Goal: Task Accomplishment & Management: Manage account settings

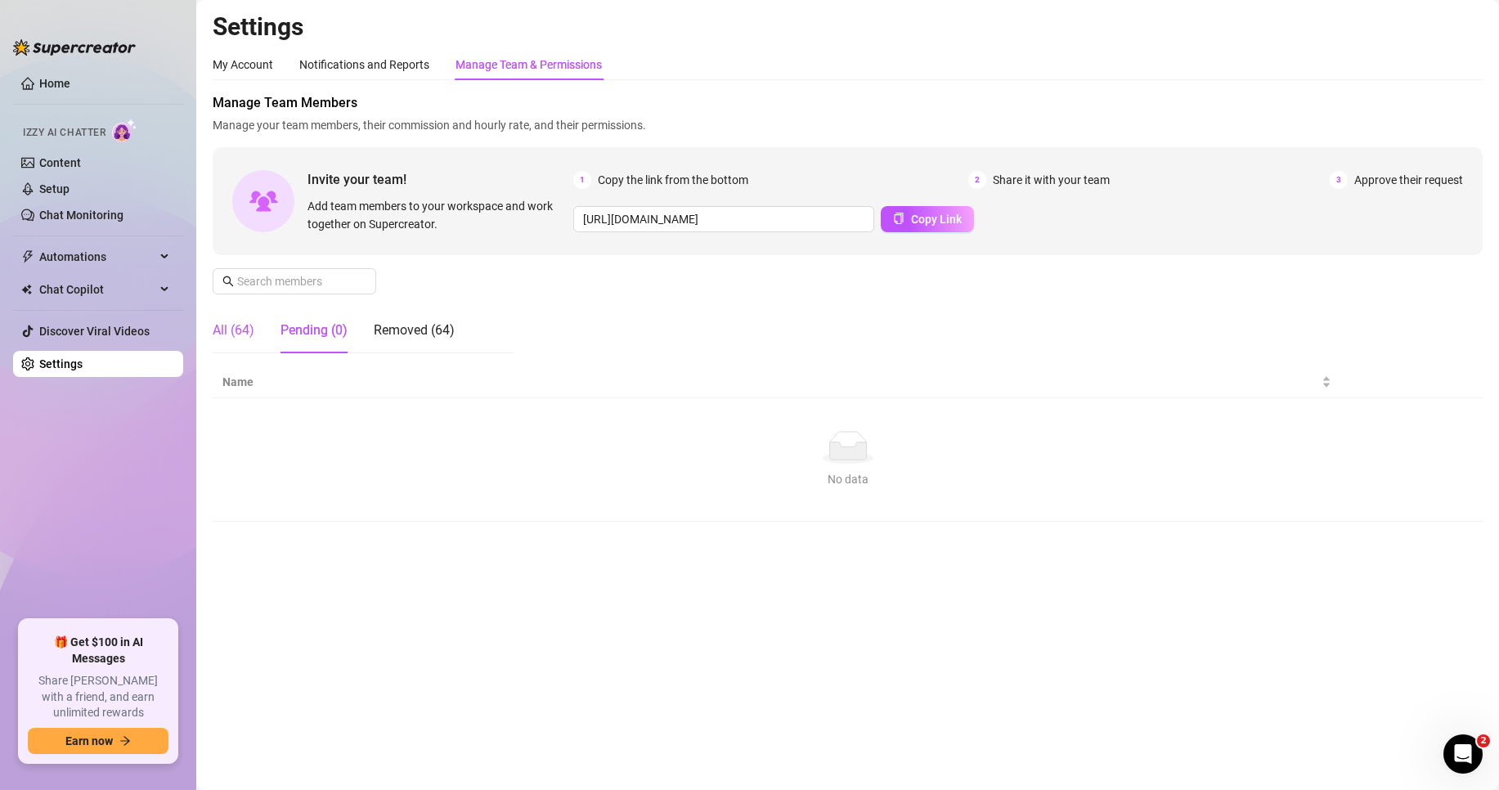
click at [224, 329] on div "All (64)" at bounding box center [234, 331] width 42 height 20
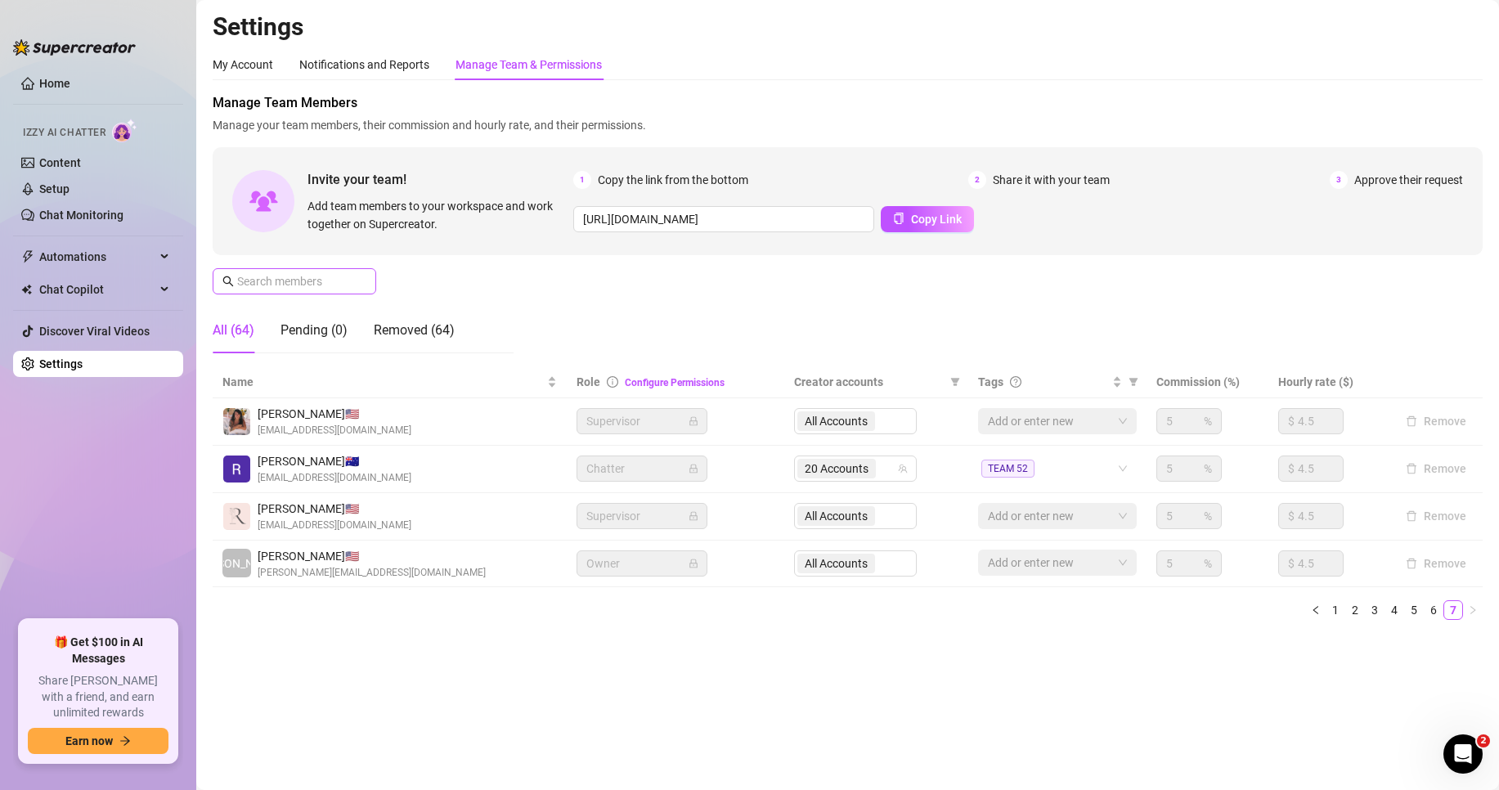
drag, startPoint x: 353, startPoint y: 267, endPoint x: 342, endPoint y: 276, distance: 14.6
click at [348, 271] on div "Manage Team Members Manage your team members, their commission and hourly rate,…" at bounding box center [848, 229] width 1270 height 273
click at [317, 15] on div "Settings My Account Notifications and Reports Manage Team & Permissions Profile…" at bounding box center [848, 331] width 1270 height 641
click at [321, 281] on input "text" at bounding box center [295, 281] width 116 height 18
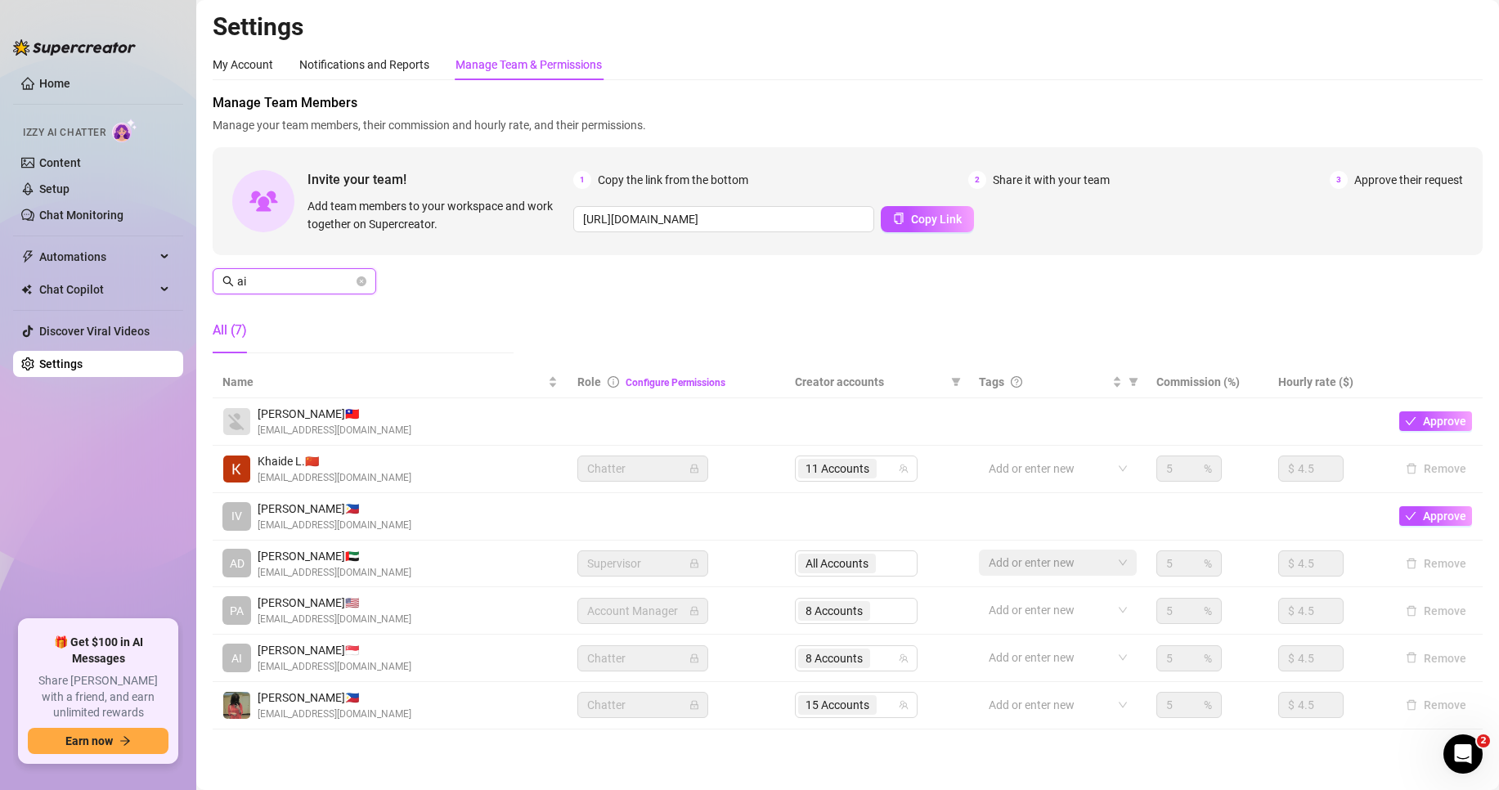
type input "air"
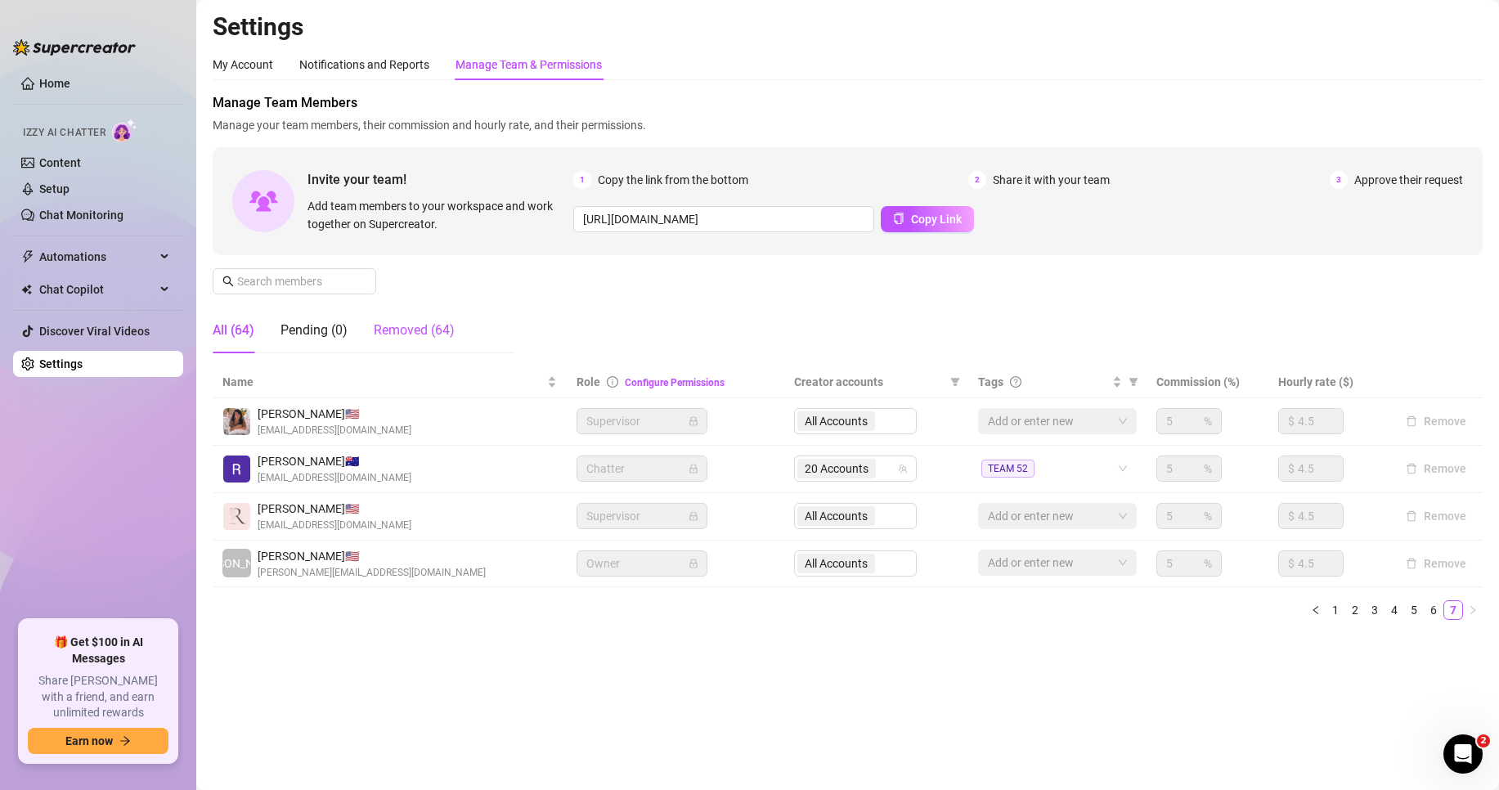
click at [413, 325] on div "Removed (64)" at bounding box center [414, 331] width 81 height 20
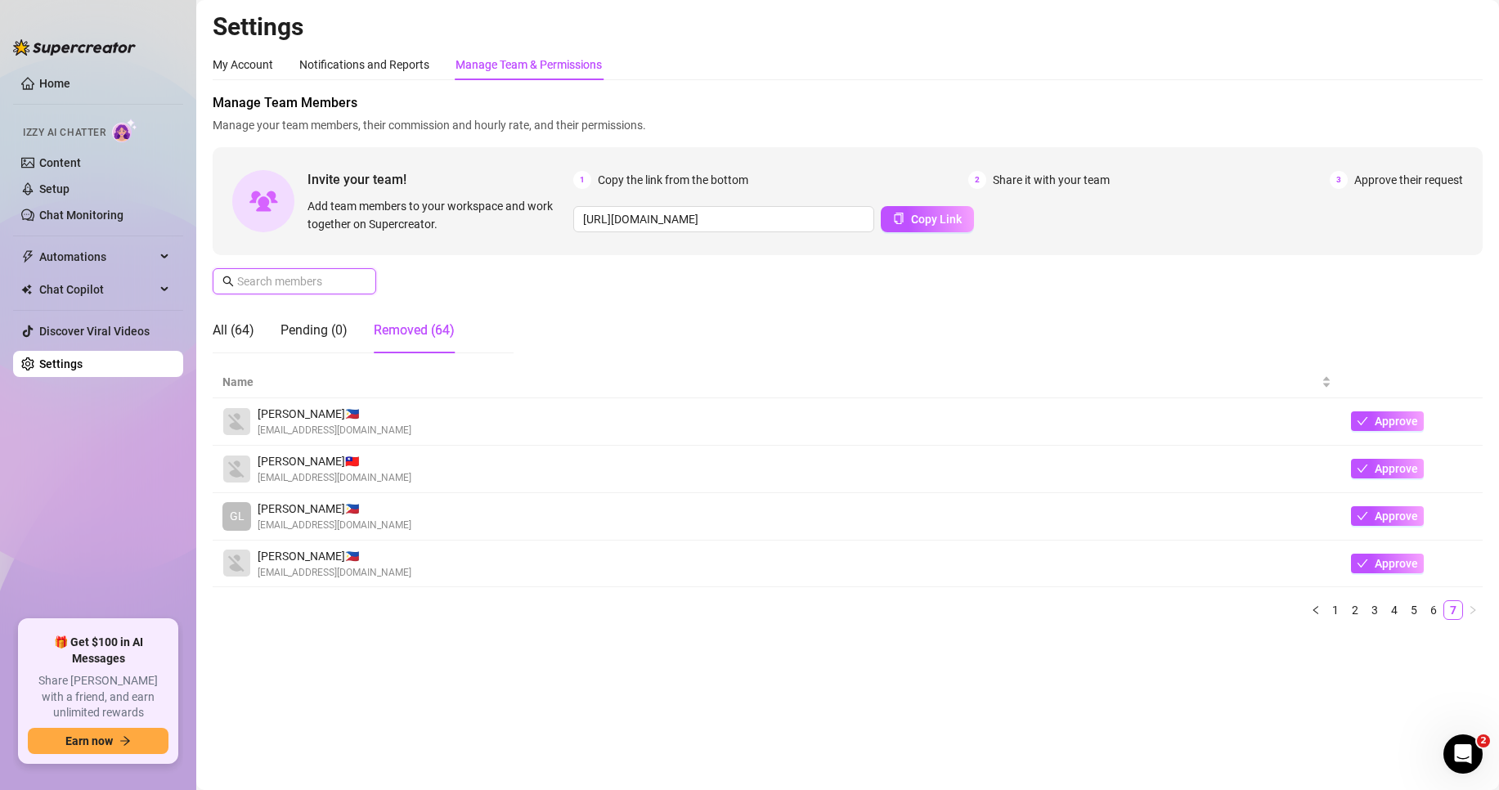
click at [317, 280] on input "text" at bounding box center [295, 281] width 116 height 18
type input "air"
click at [1326, 615] on link "1" at bounding box center [1335, 610] width 18 height 18
